Goal: Book appointment/travel/reservation

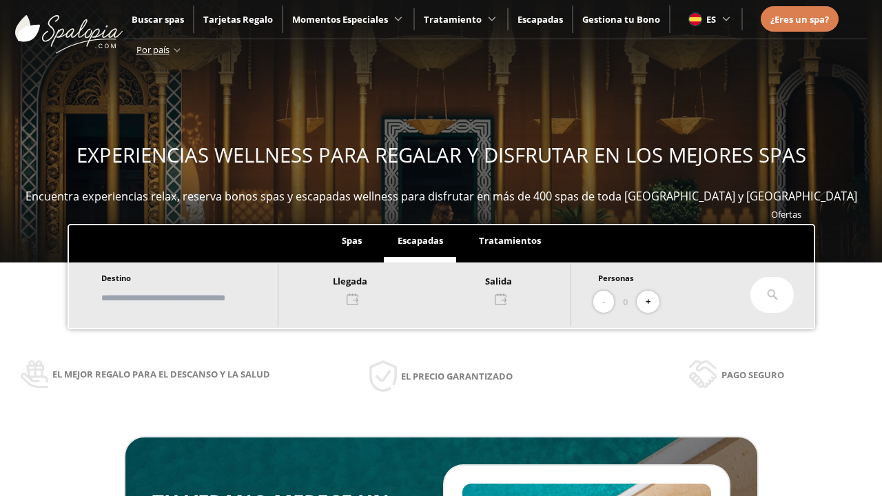
click at [194, 298] on input "text" at bounding box center [183, 298] width 172 height 24
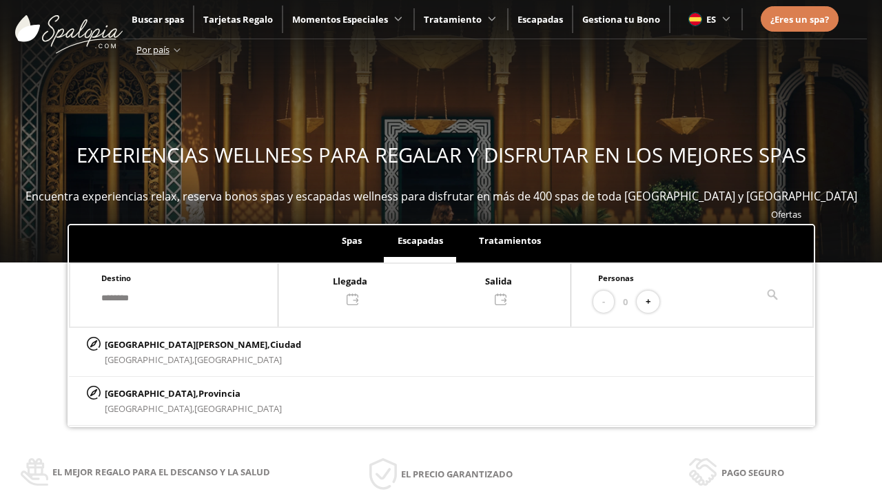
click at [438, 289] on div at bounding box center [424, 289] width 292 height 33
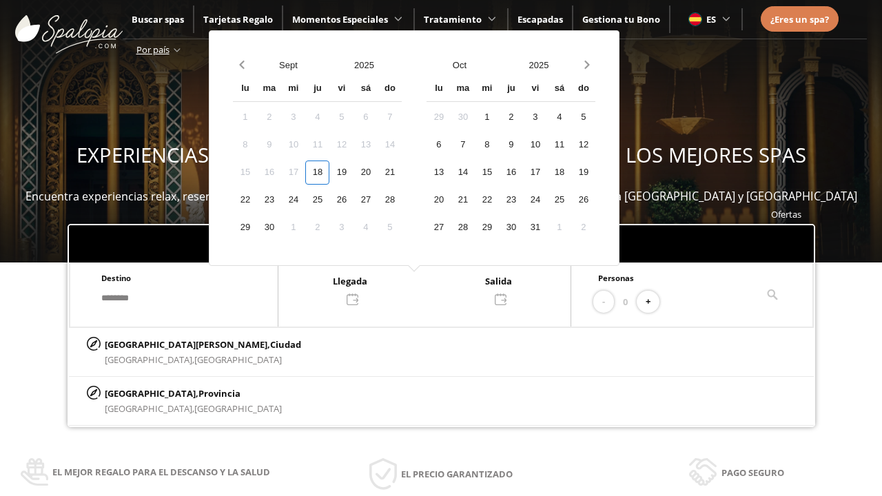
click at [378, 172] on div "20" at bounding box center [366, 173] width 24 height 24
click at [402, 172] on div "21" at bounding box center [390, 173] width 24 height 24
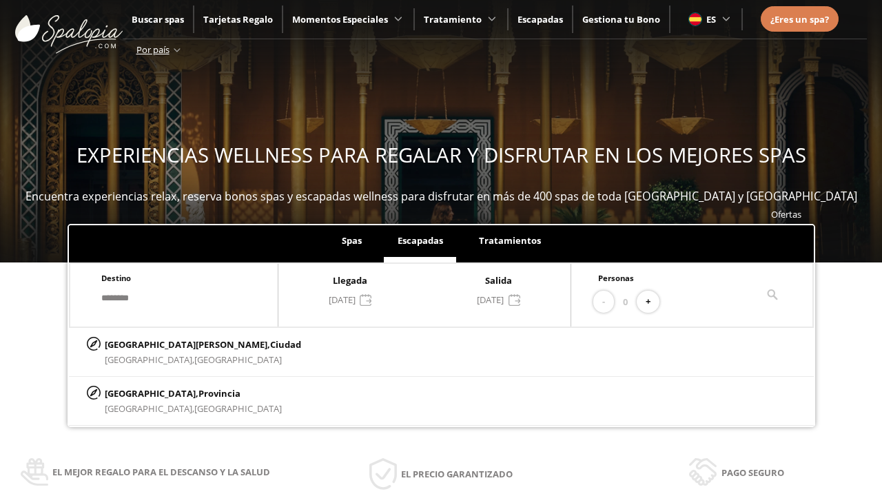
click at [653, 302] on button "+" at bounding box center [648, 302] width 23 height 23
click at [173, 344] on p "[GEOGRAPHIC_DATA][PERSON_NAME], [GEOGRAPHIC_DATA]" at bounding box center [203, 344] width 196 height 15
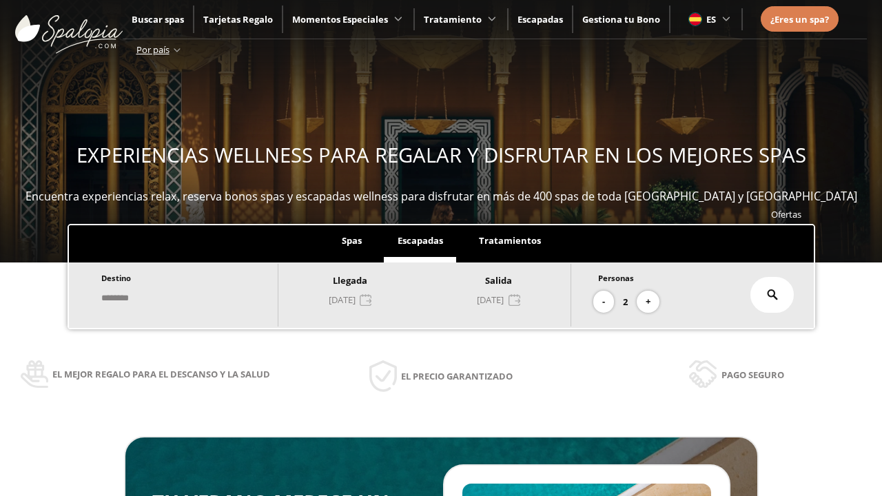
type input "**********"
click at [773, 295] on icon at bounding box center [772, 294] width 11 height 11
